Goal: Check status: Check status

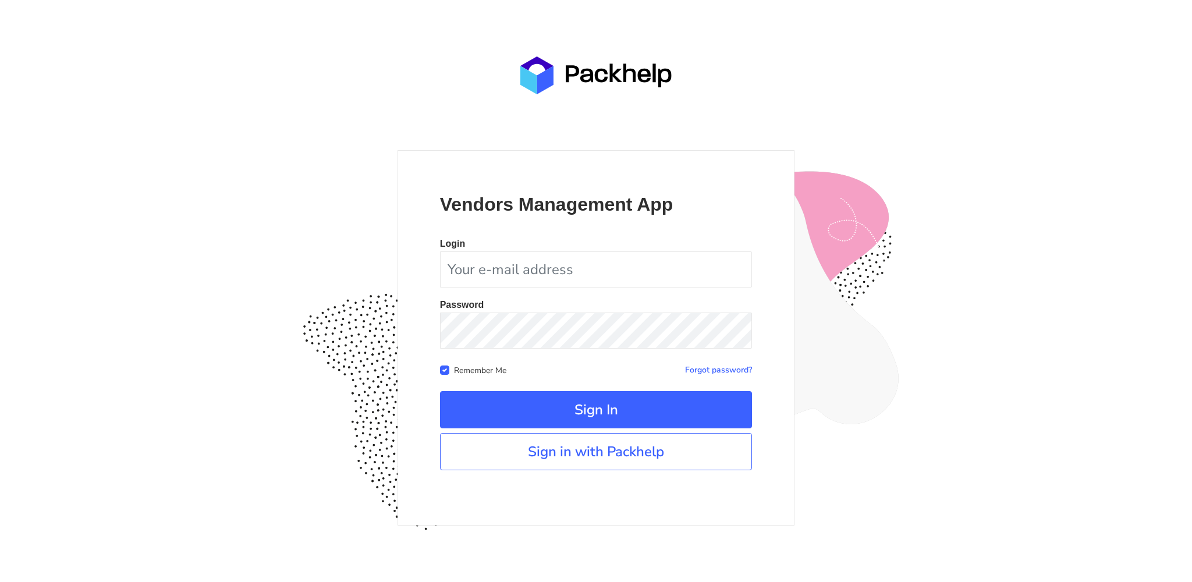
type input "[EMAIL_ADDRESS][DOMAIN_NAME]"
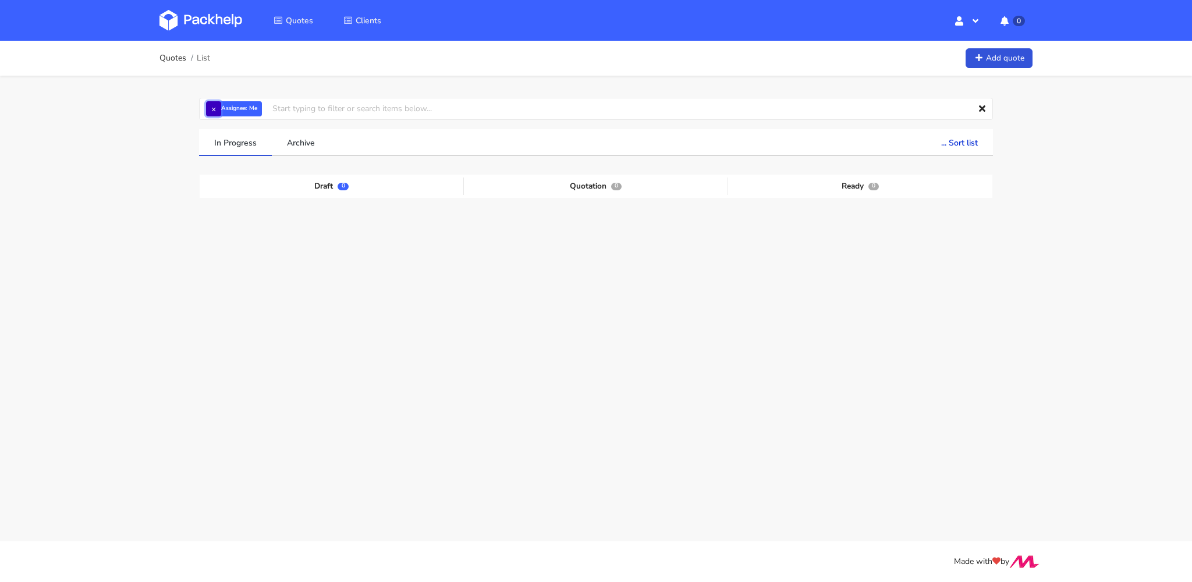
click at [212, 104] on button "×" at bounding box center [213, 108] width 15 height 15
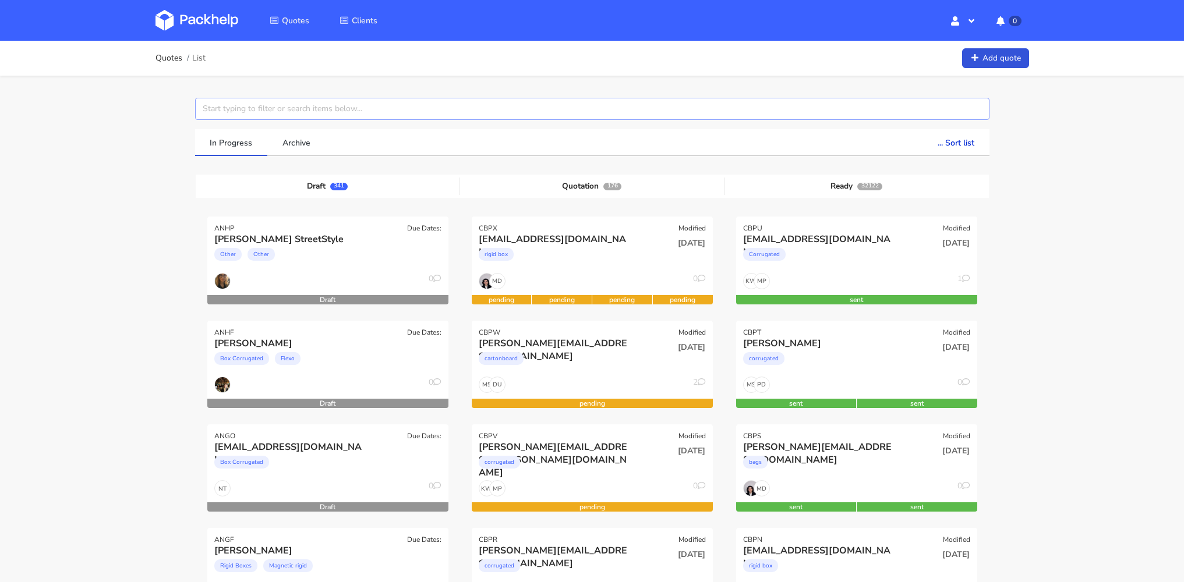
click at [324, 111] on input "text" at bounding box center [592, 109] width 794 height 22
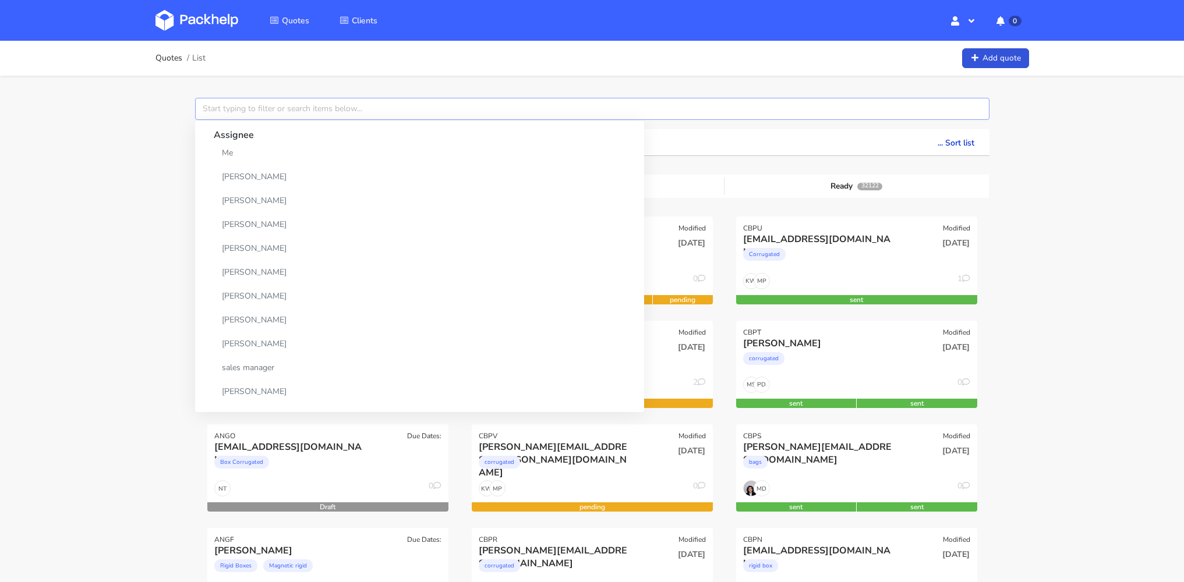
paste input "CBPL"
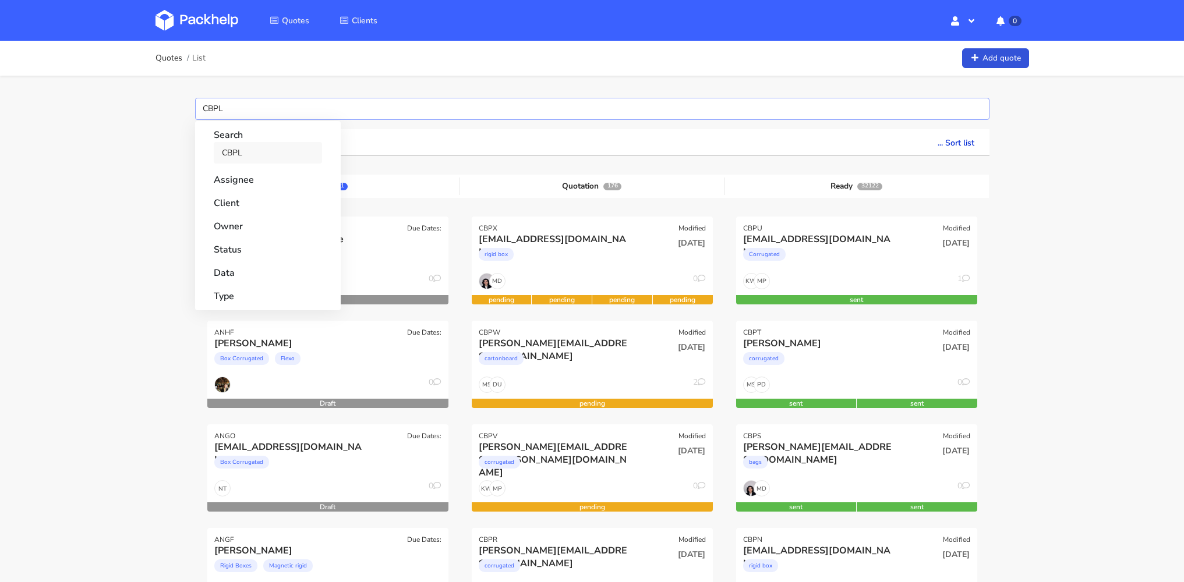
type input "CBPL"
drag, startPoint x: 237, startPoint y: 148, endPoint x: 1164, endPoint y: 133, distance: 926.9
click at [237, 149] on link "CBPL" at bounding box center [268, 153] width 108 height 22
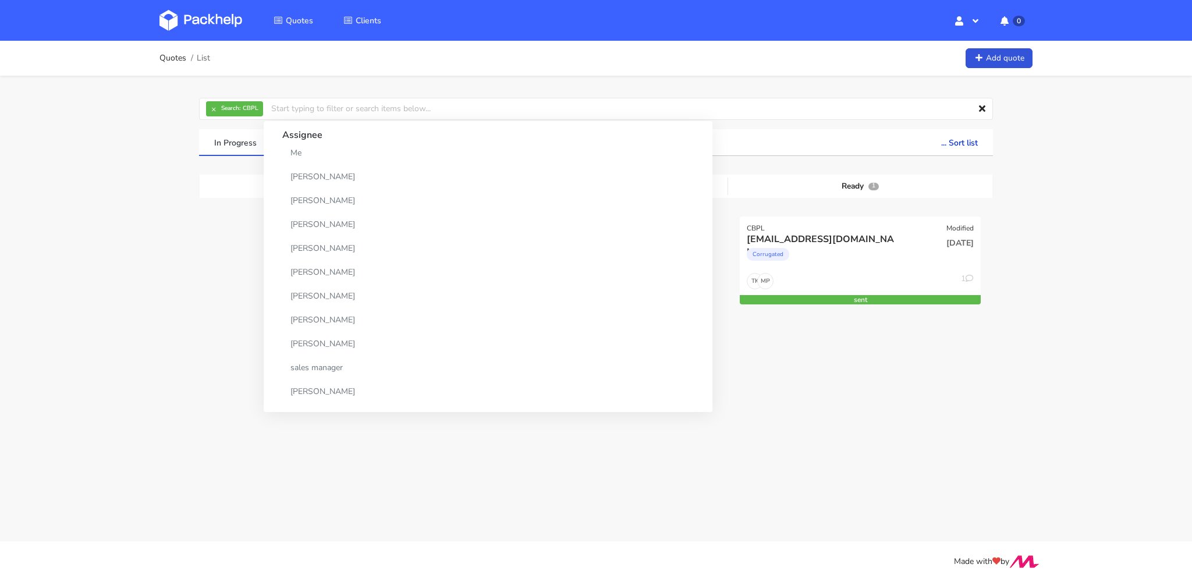
click at [1160, 144] on div "Quotes List Add quote × Search: CBPL Assignee Me [PERSON_NAME] [PERSON_NAME] [P…" at bounding box center [596, 223] width 1192 height 364
click at [902, 263] on div "[DATE]" at bounding box center [941, 253] width 81 height 40
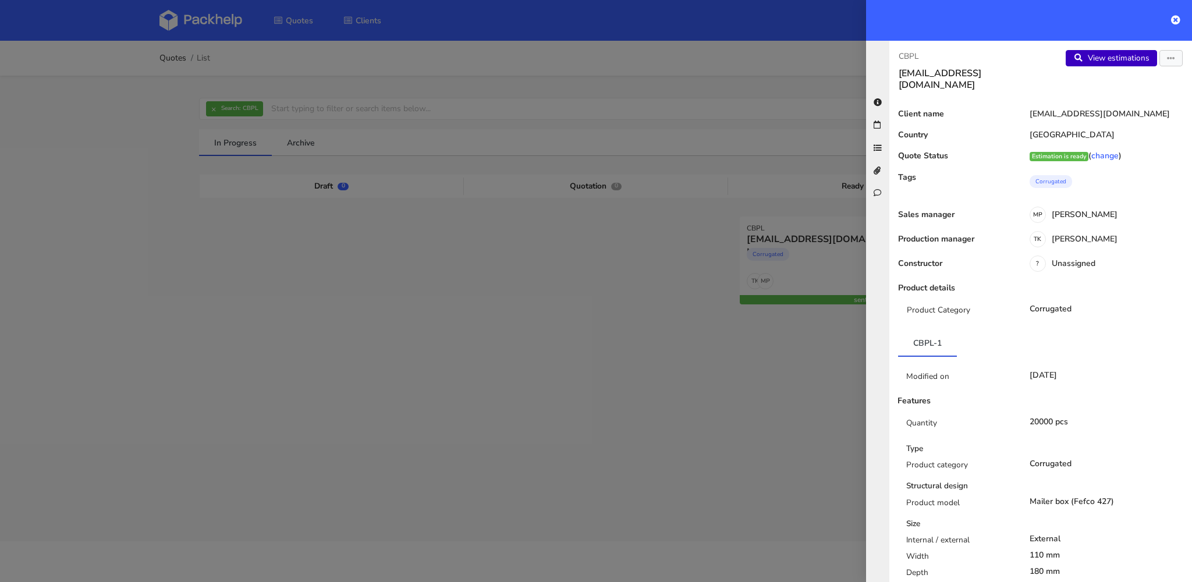
click at [1096, 57] on link "View estimations" at bounding box center [1111, 58] width 91 height 16
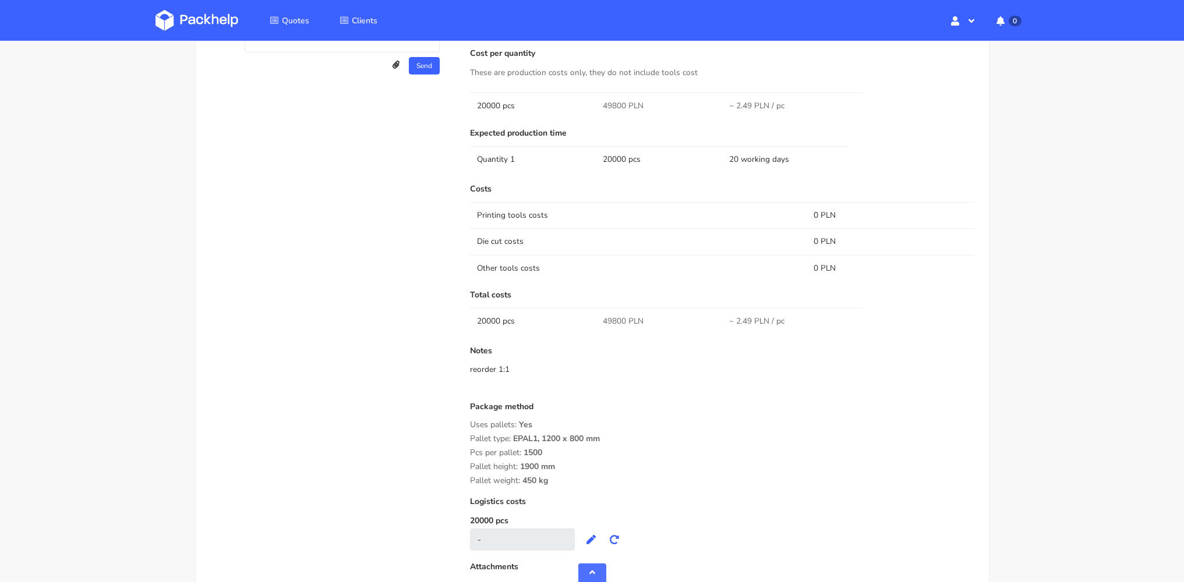
scroll to position [1037, 0]
